Goal: Task Accomplishment & Management: Manage account settings

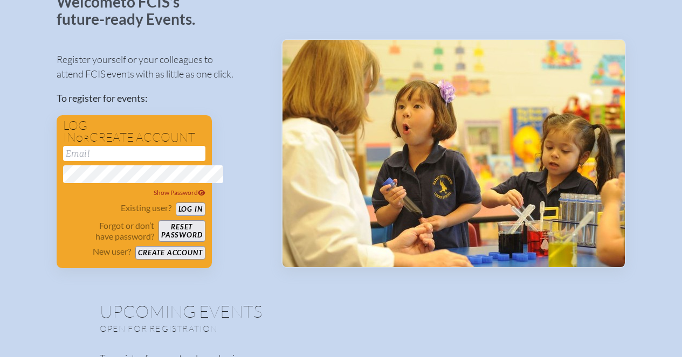
scroll to position [80, 0]
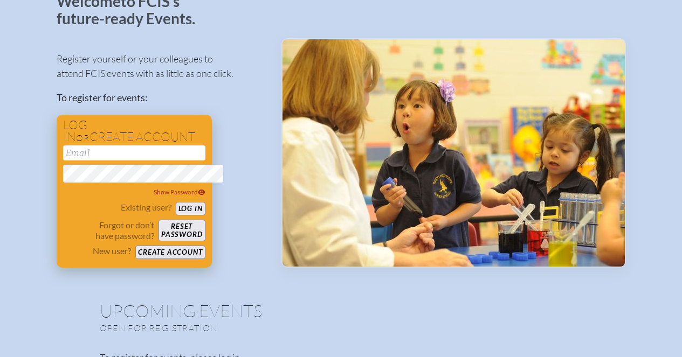
click at [176, 216] on button "Log in" at bounding box center [191, 208] width 30 height 13
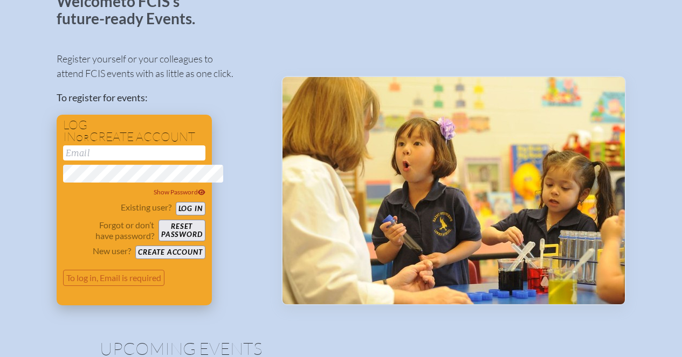
click at [118, 161] on input "email" at bounding box center [134, 153] width 142 height 15
type input "[EMAIL_ADDRESS][DOMAIN_NAME]"
click at [176, 216] on button "Log in" at bounding box center [191, 208] width 30 height 13
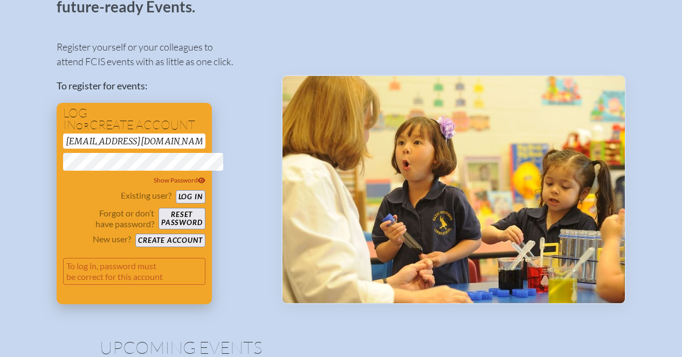
scroll to position [95, 0]
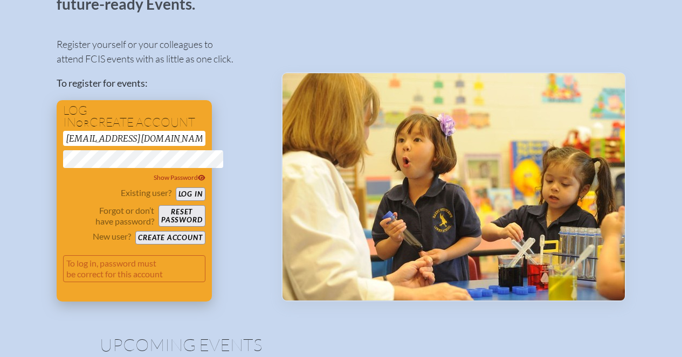
click at [166, 227] on button "Reset password" at bounding box center [181, 216] width 46 height 22
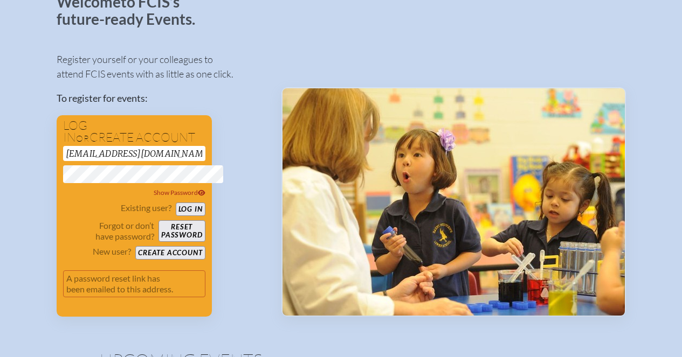
scroll to position [81, 3]
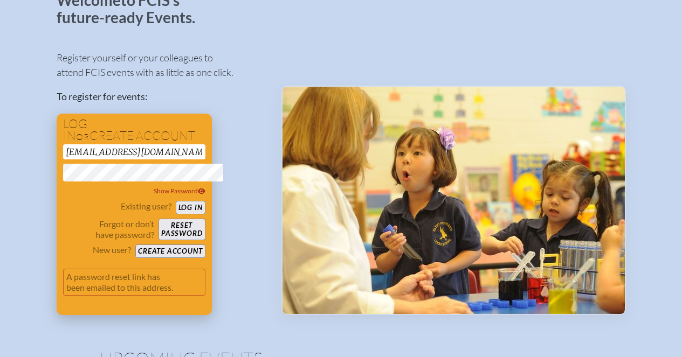
click at [158, 240] on button "Reset password" at bounding box center [181, 230] width 46 height 22
click at [143, 160] on input "[EMAIL_ADDRESS][DOMAIN_NAME]" at bounding box center [134, 151] width 142 height 15
click at [226, 170] on div "Register yourself or your colleagues to attend FCIS events with as little as on…" at bounding box center [161, 178] width 208 height 274
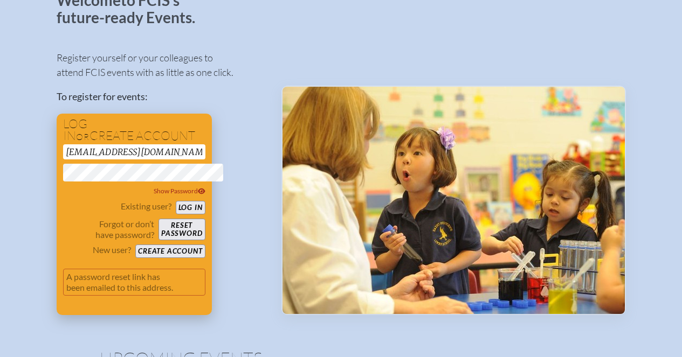
click at [159, 240] on button "Reset password" at bounding box center [181, 230] width 46 height 22
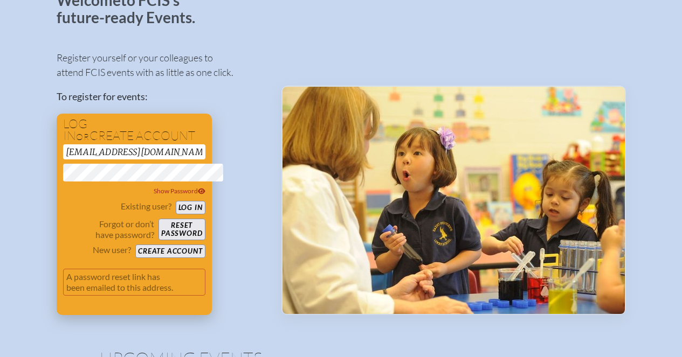
click at [159, 240] on button "Reset password" at bounding box center [181, 230] width 46 height 22
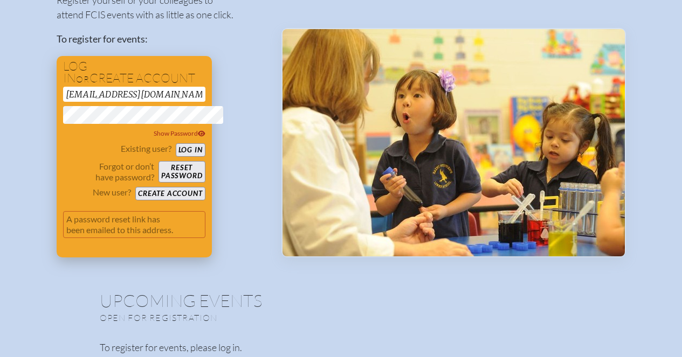
scroll to position [175, 0]
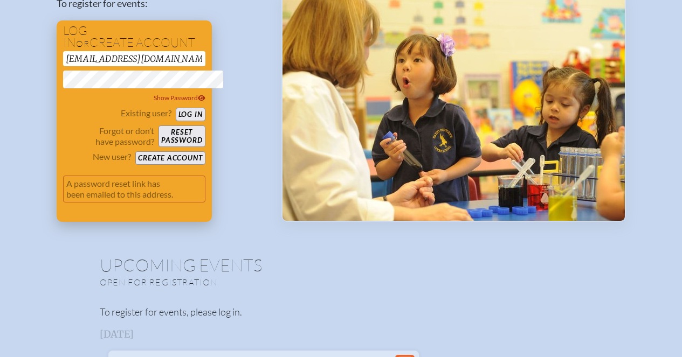
click at [63, 121] on div "Existing user? Log in" at bounding box center [134, 114] width 142 height 13
click at [185, 121] on button "Log in" at bounding box center [191, 114] width 30 height 13
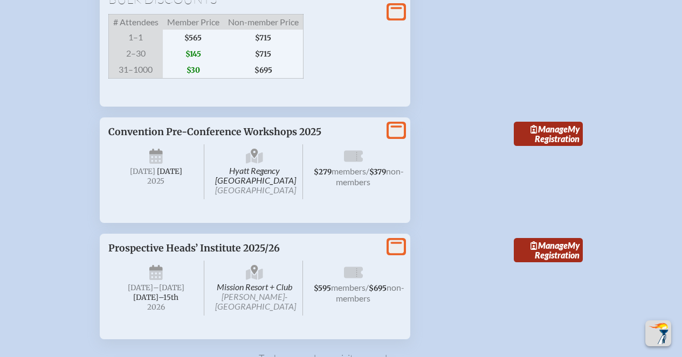
scroll to position [2127, 0]
